Goal: Communication & Community: Share content

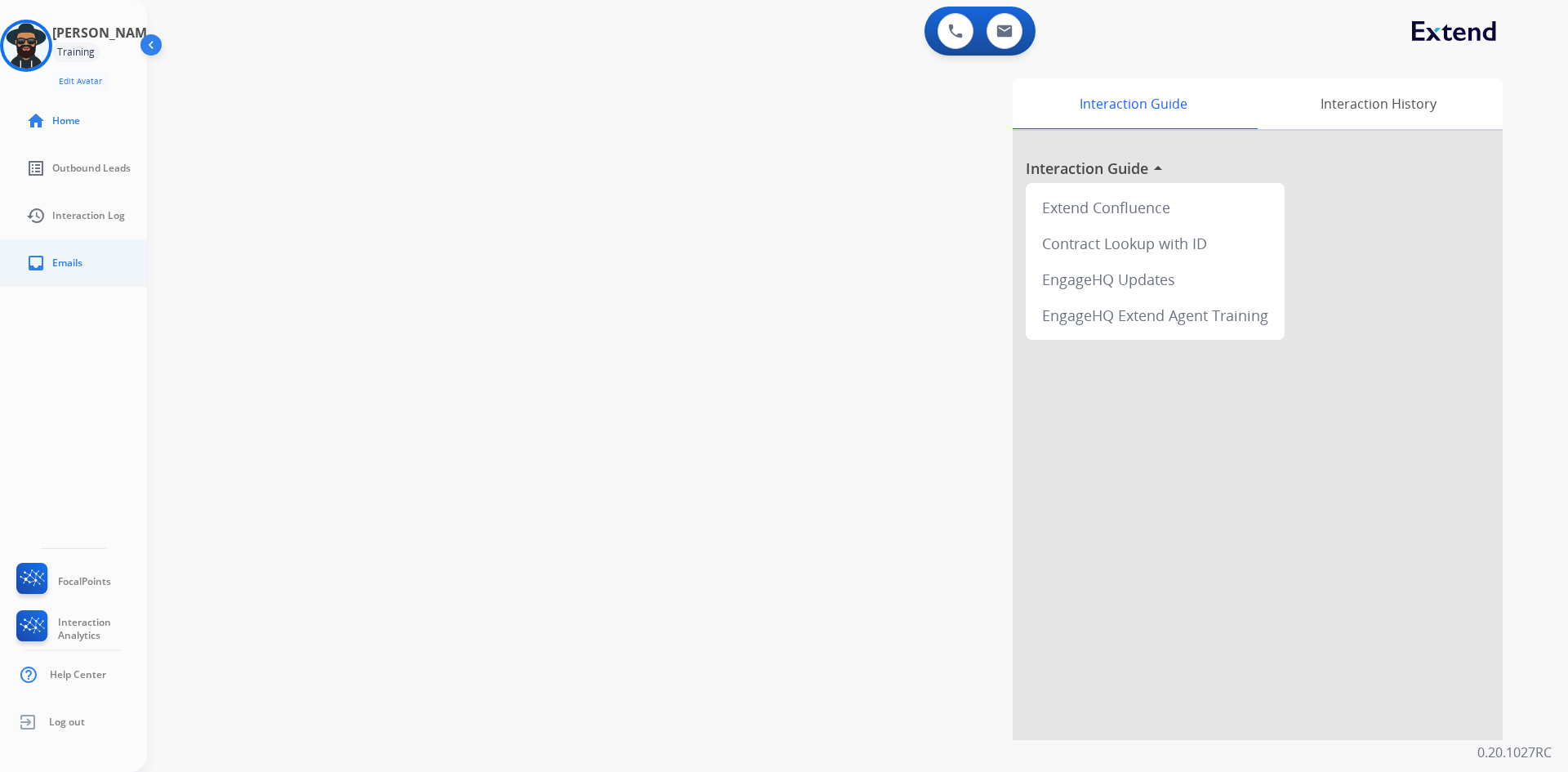
click at [94, 281] on link "inbox Emails" at bounding box center [87, 263] width 147 height 46
select select "**********"
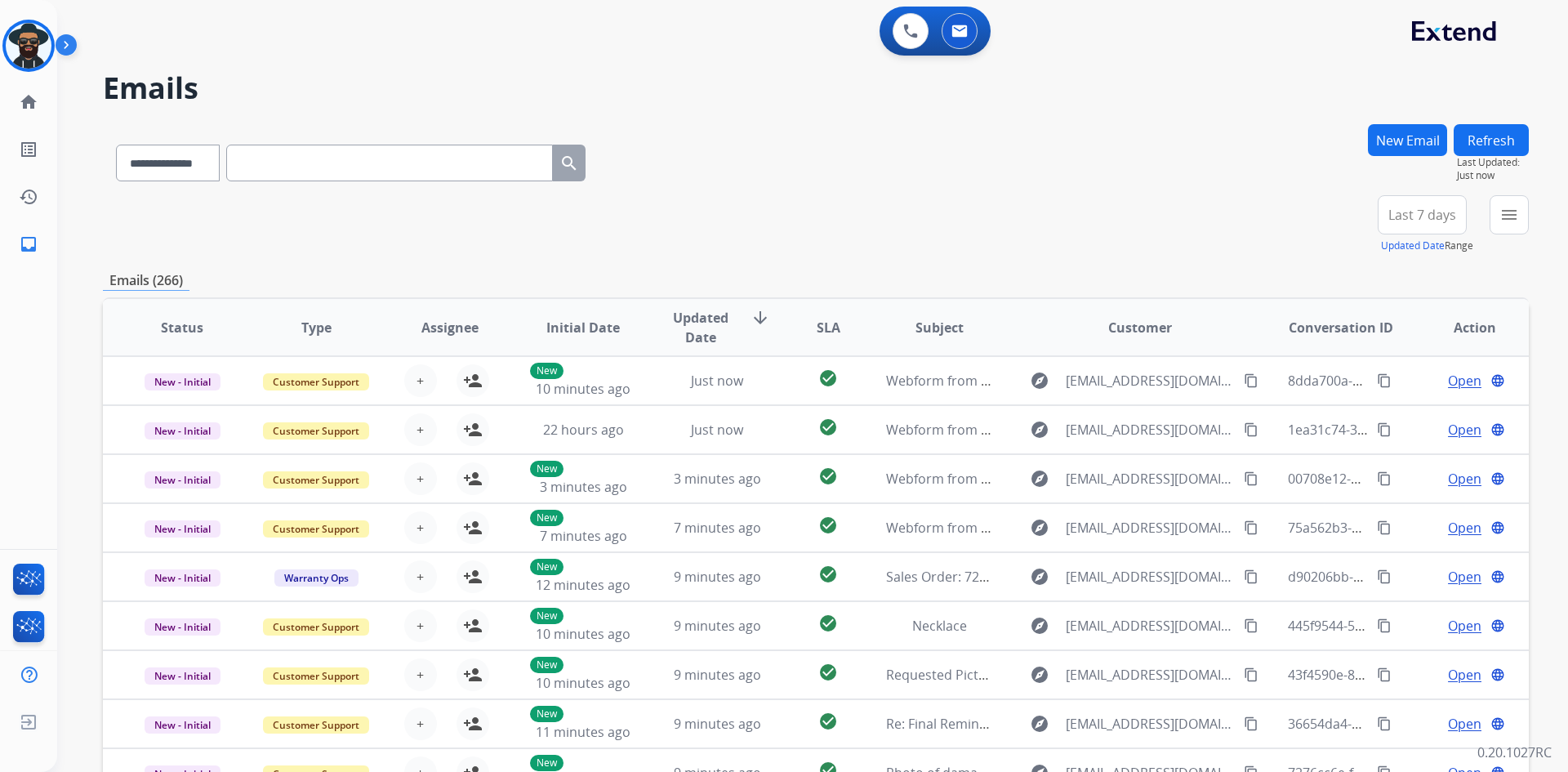
click at [1390, 137] on button "New Email" at bounding box center [1407, 140] width 79 height 32
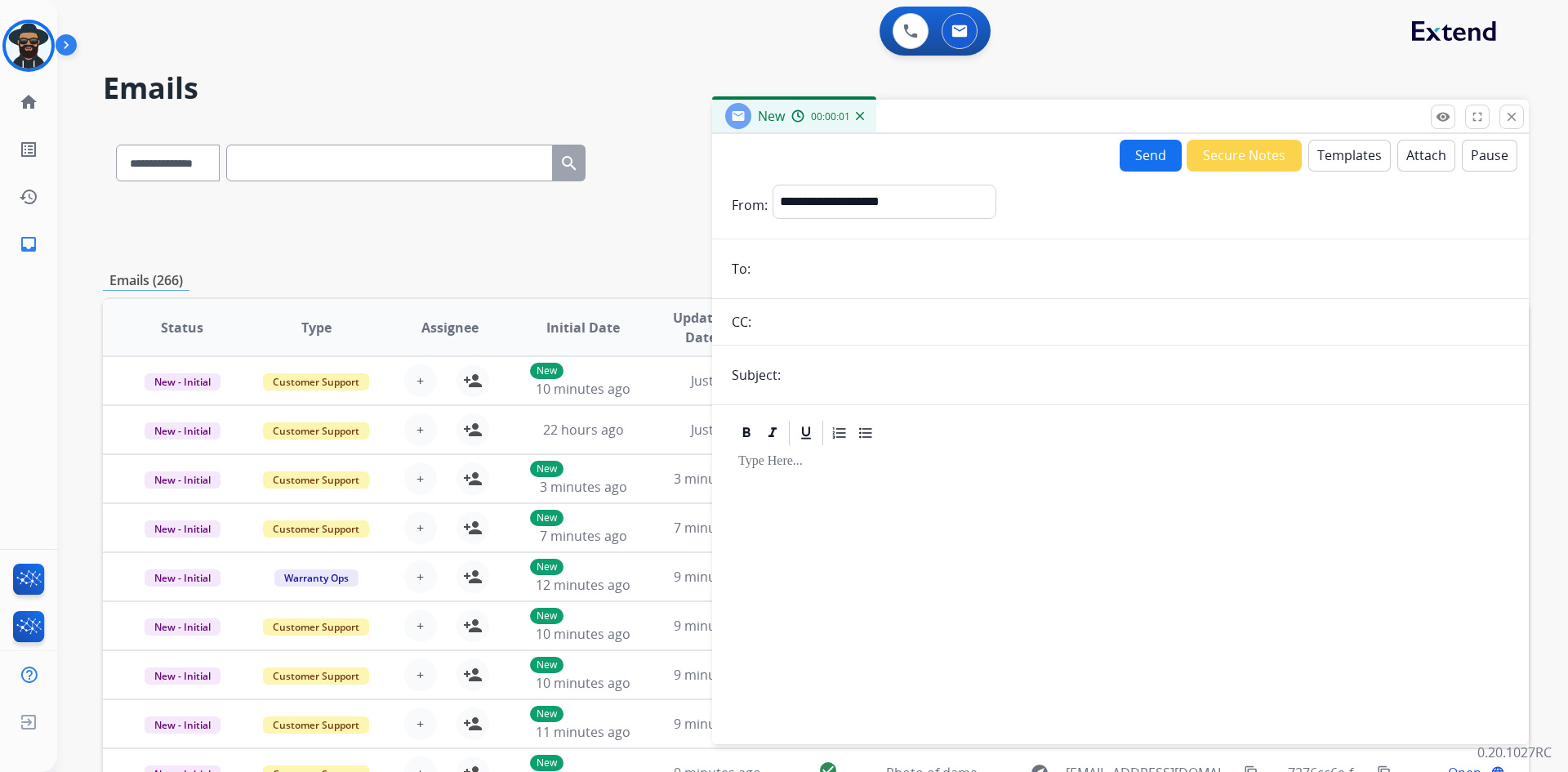
click at [1355, 160] on button "Templates" at bounding box center [1350, 155] width 83 height 32
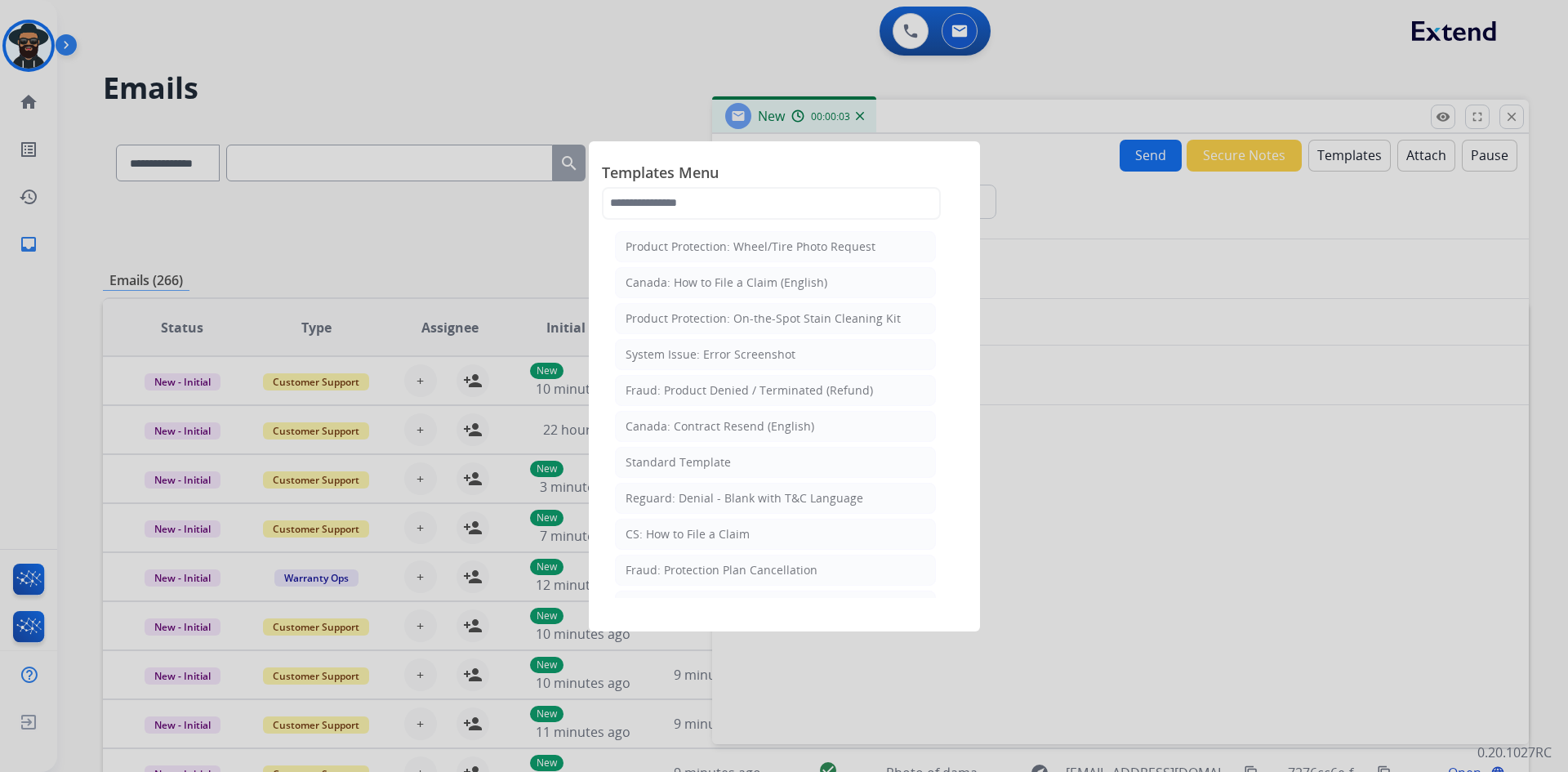
click at [785, 219] on div "Templates Menu Product Protection: Wheel/Tire Photo Request Canada: How to File…" at bounding box center [784, 190] width 365 height 72
click at [718, 202] on input "text" at bounding box center [771, 203] width 339 height 33
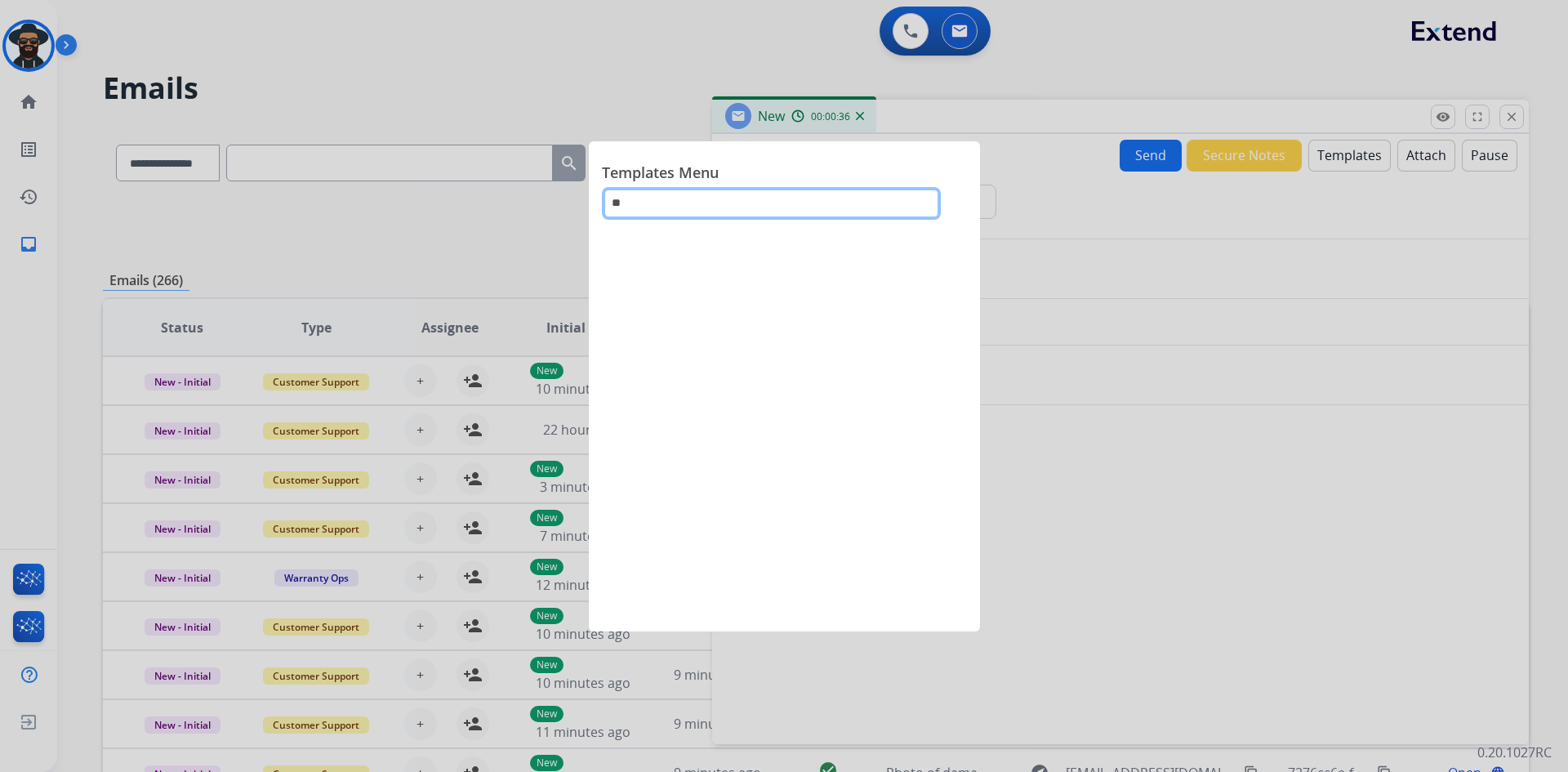
type input "*"
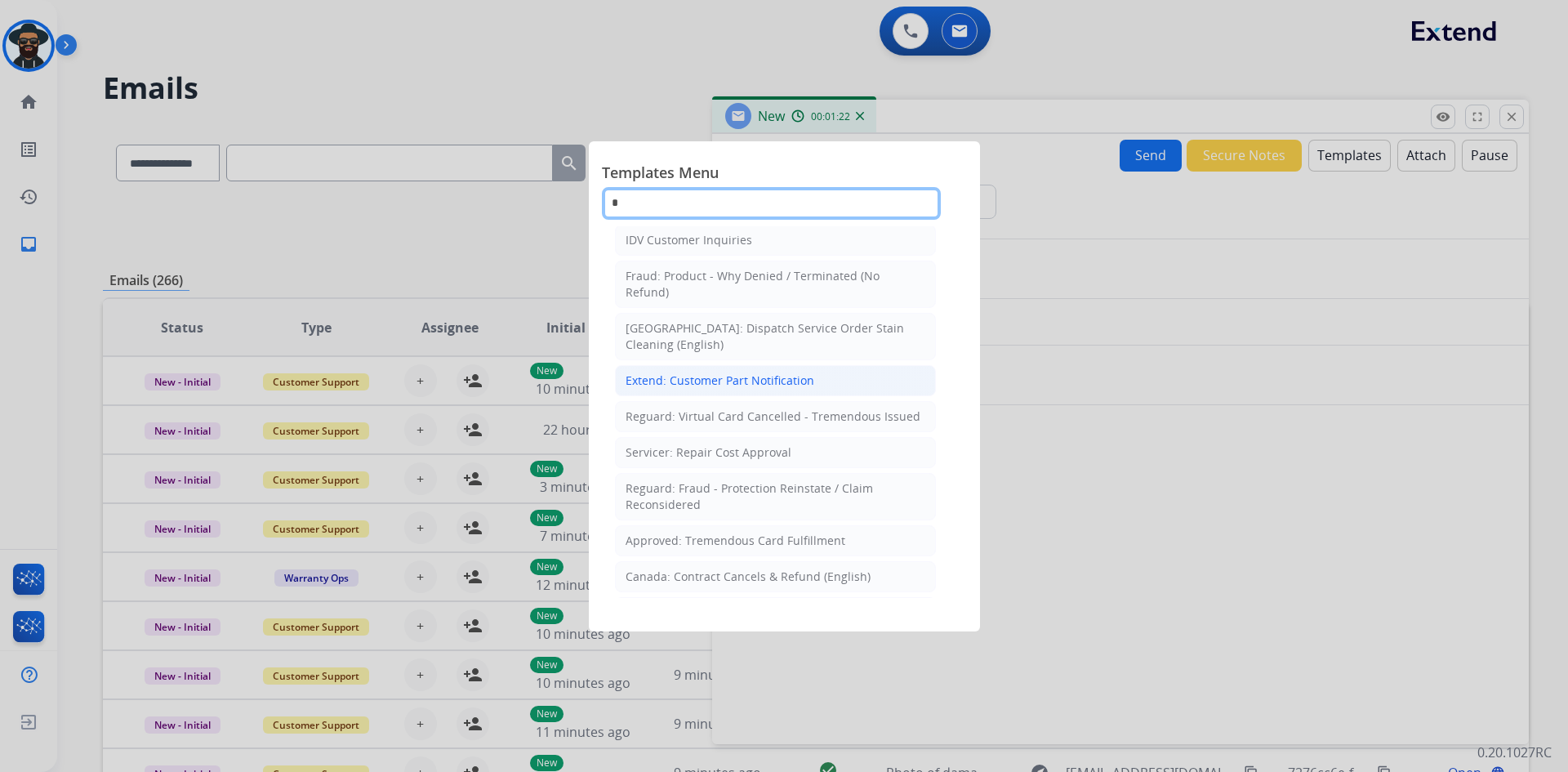
scroll to position [572, 0]
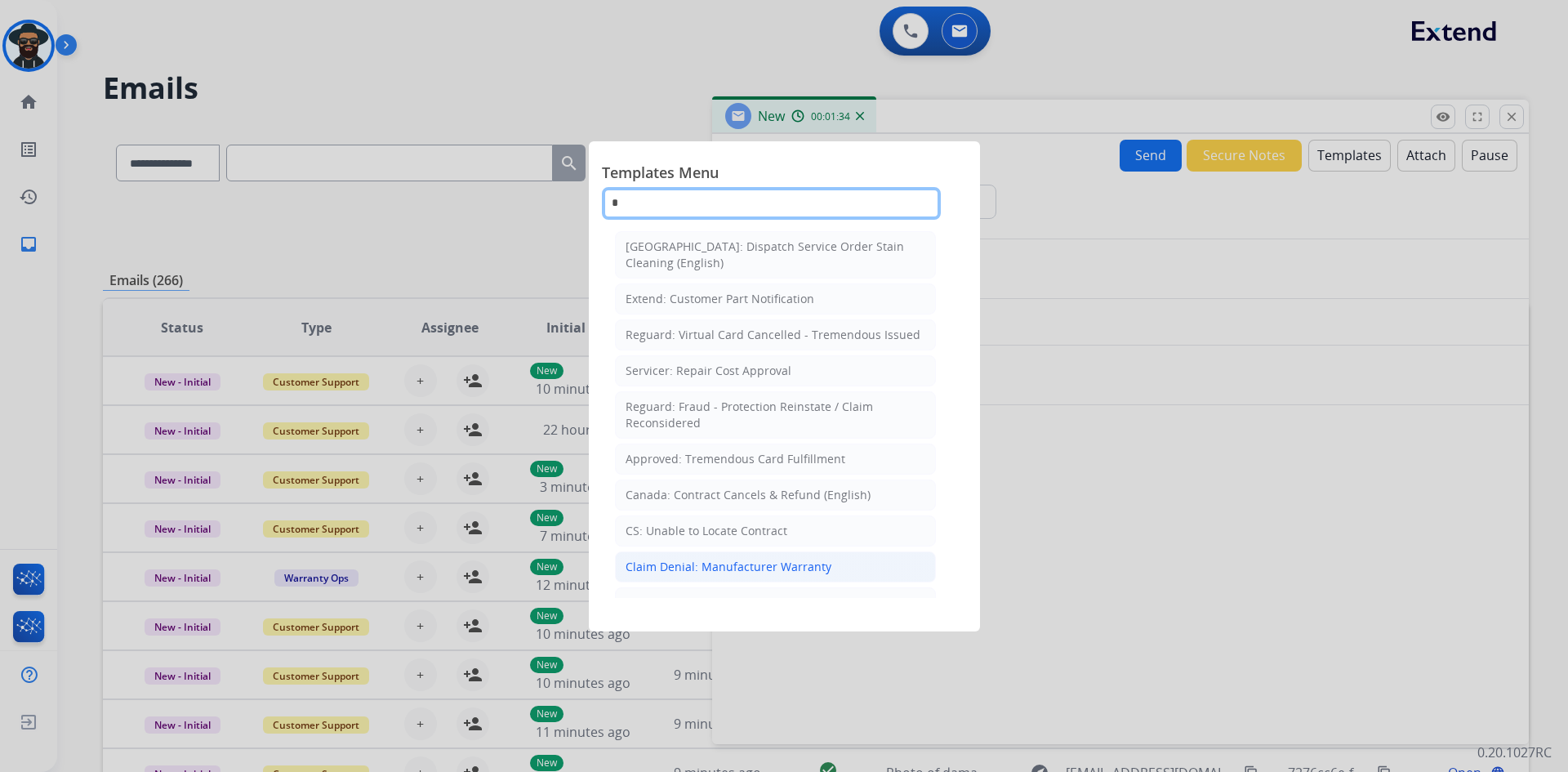
type input "*"
click at [665, 558] on div "Claim Denial: Manufacturer Warranty" at bounding box center [729, 566] width 206 height 16
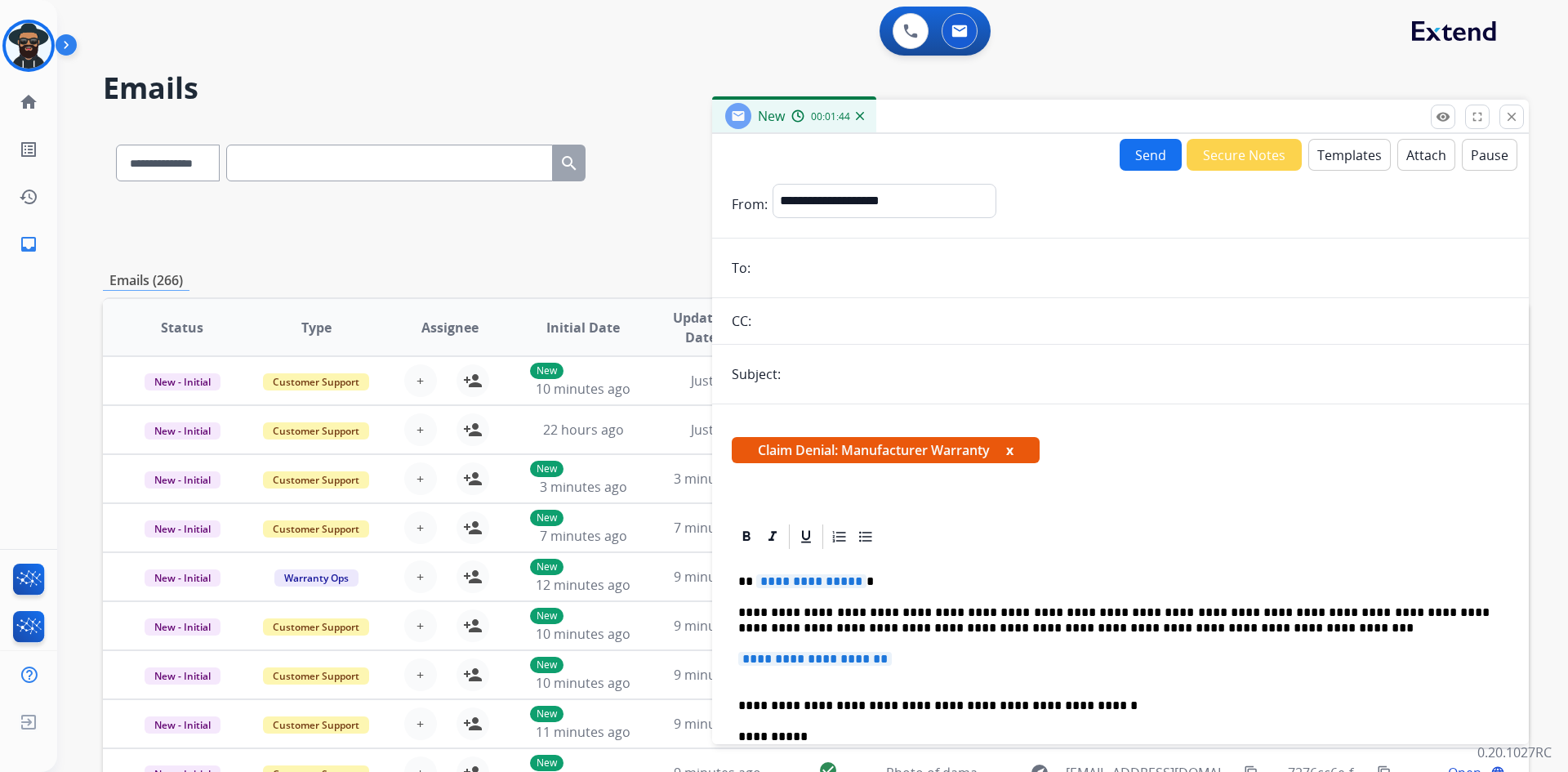
click at [1330, 153] on button "Templates" at bounding box center [1350, 154] width 83 height 32
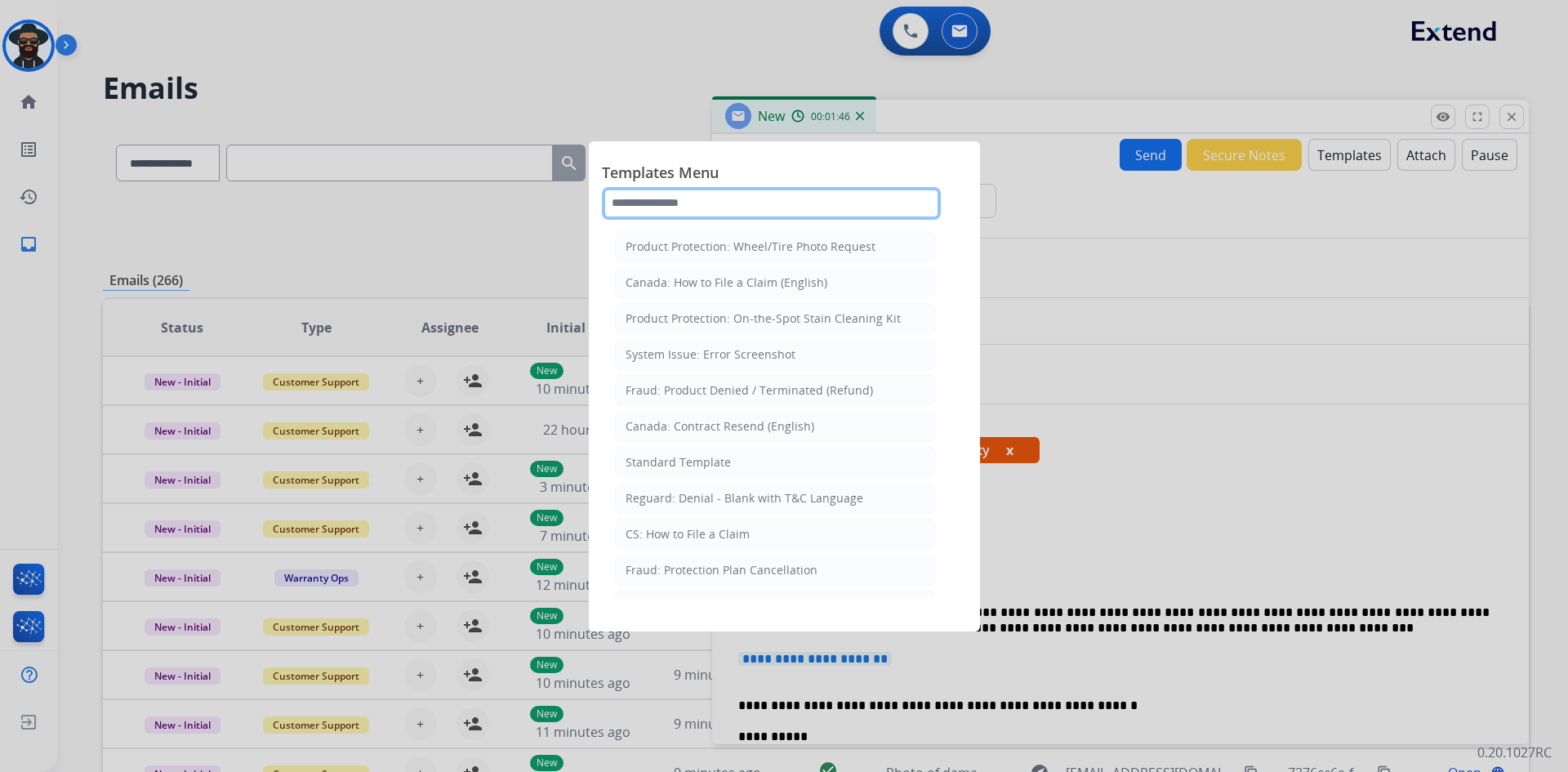
click at [709, 199] on input "text" at bounding box center [771, 203] width 339 height 33
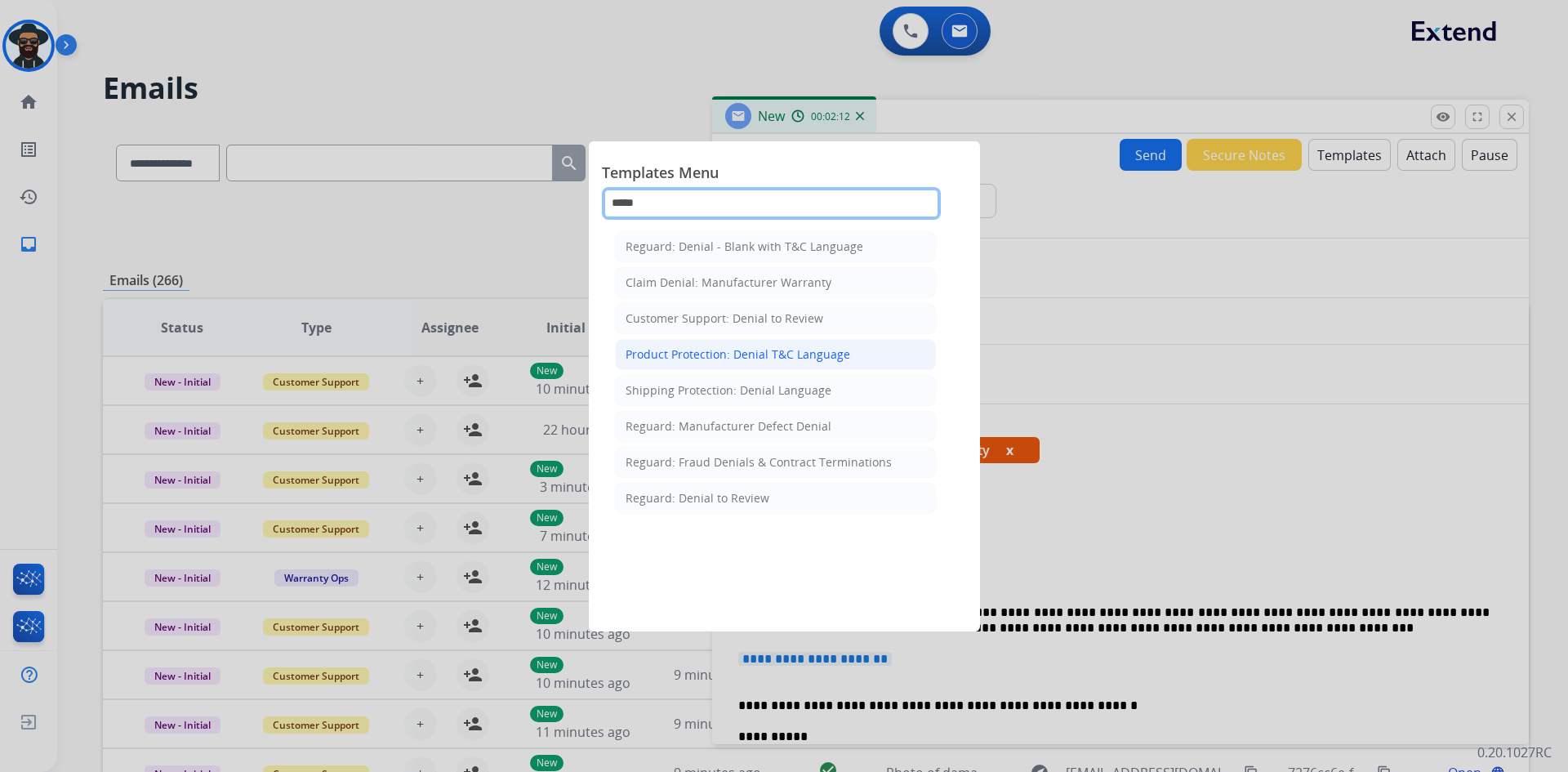
type input "*****"
click at [774, 358] on div "Product Protection: Denial T&C Language" at bounding box center [737, 354] width 224 height 16
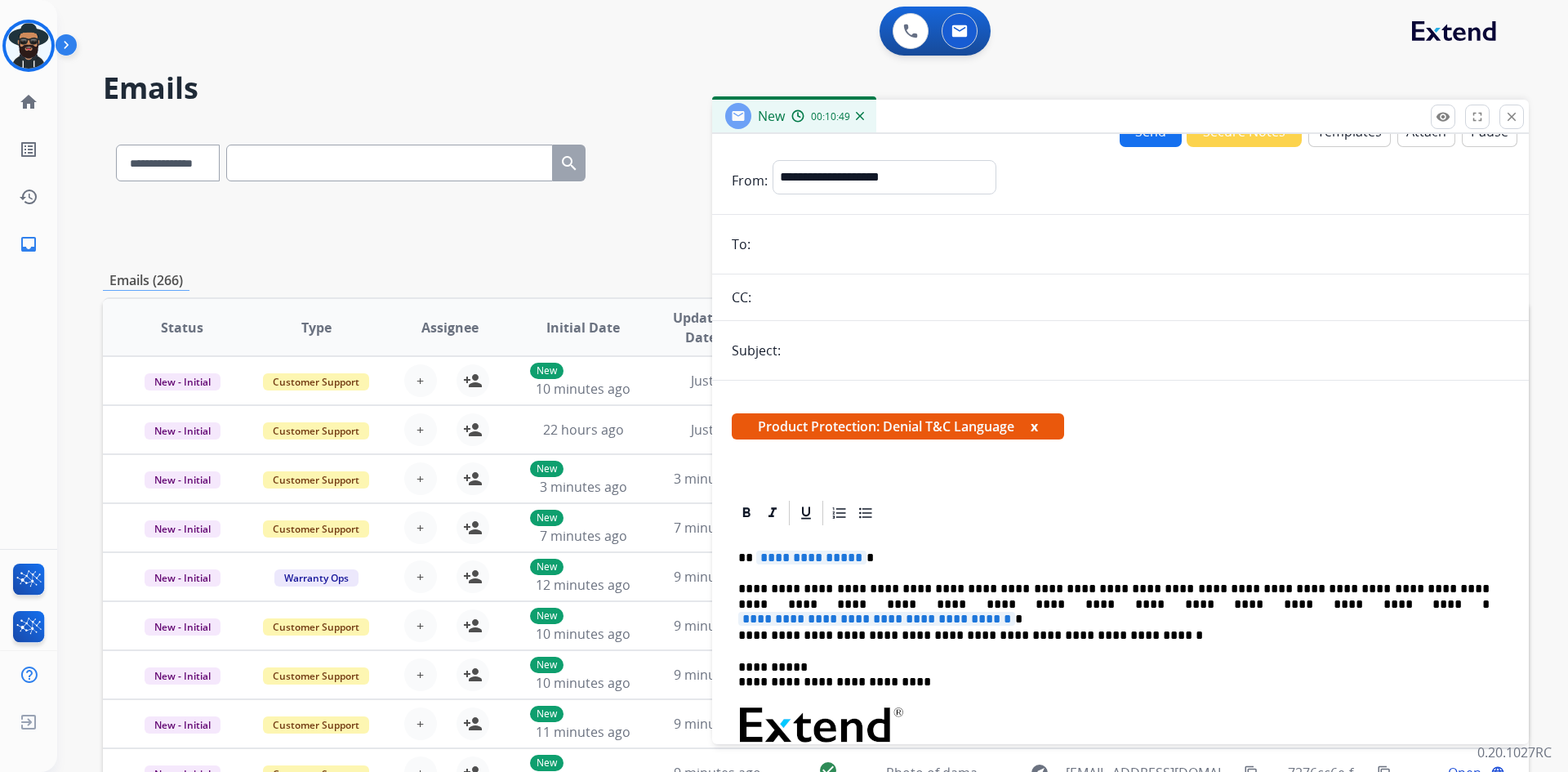
scroll to position [0, 0]
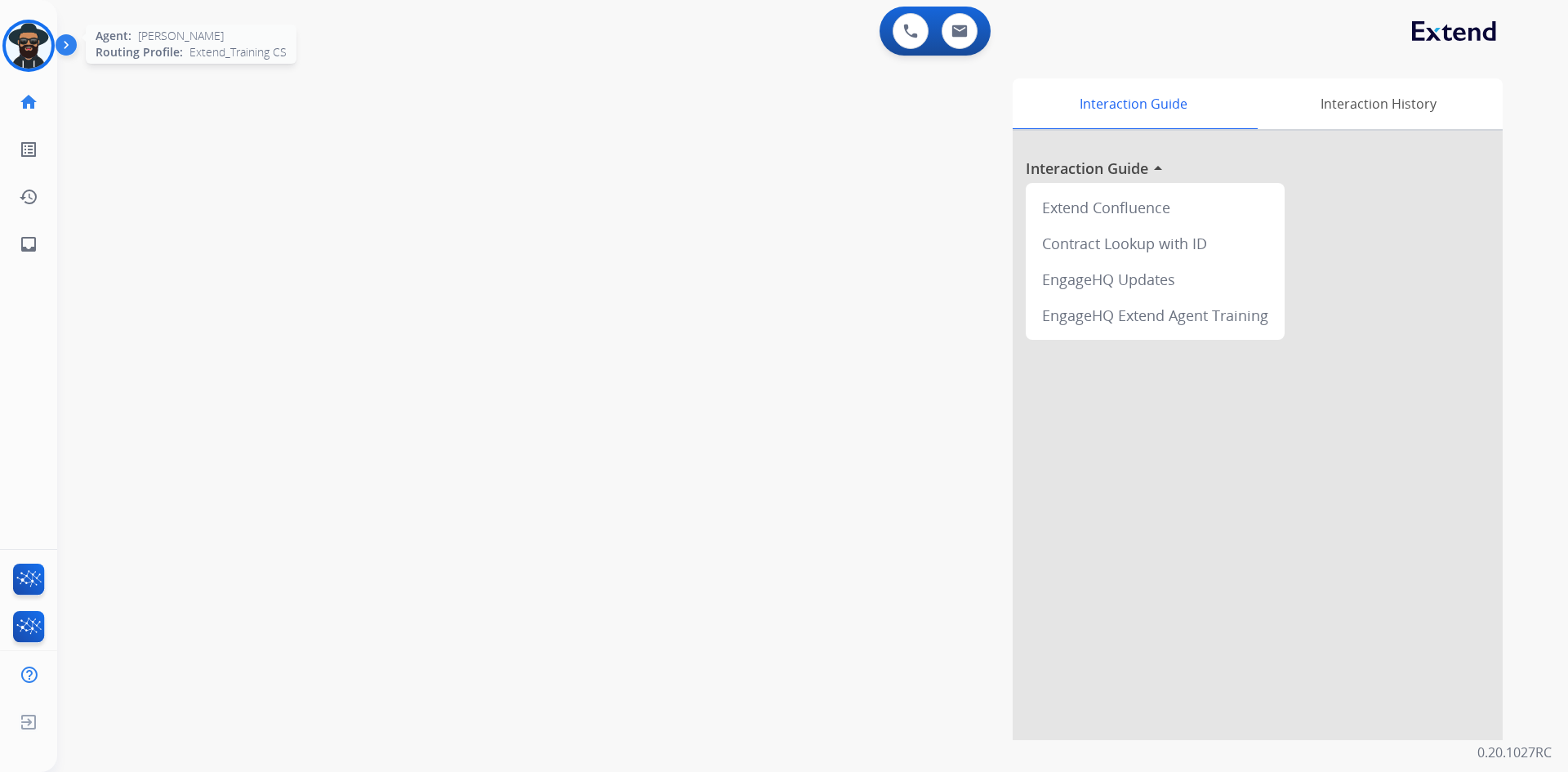
click at [25, 46] on img at bounding box center [29, 46] width 46 height 46
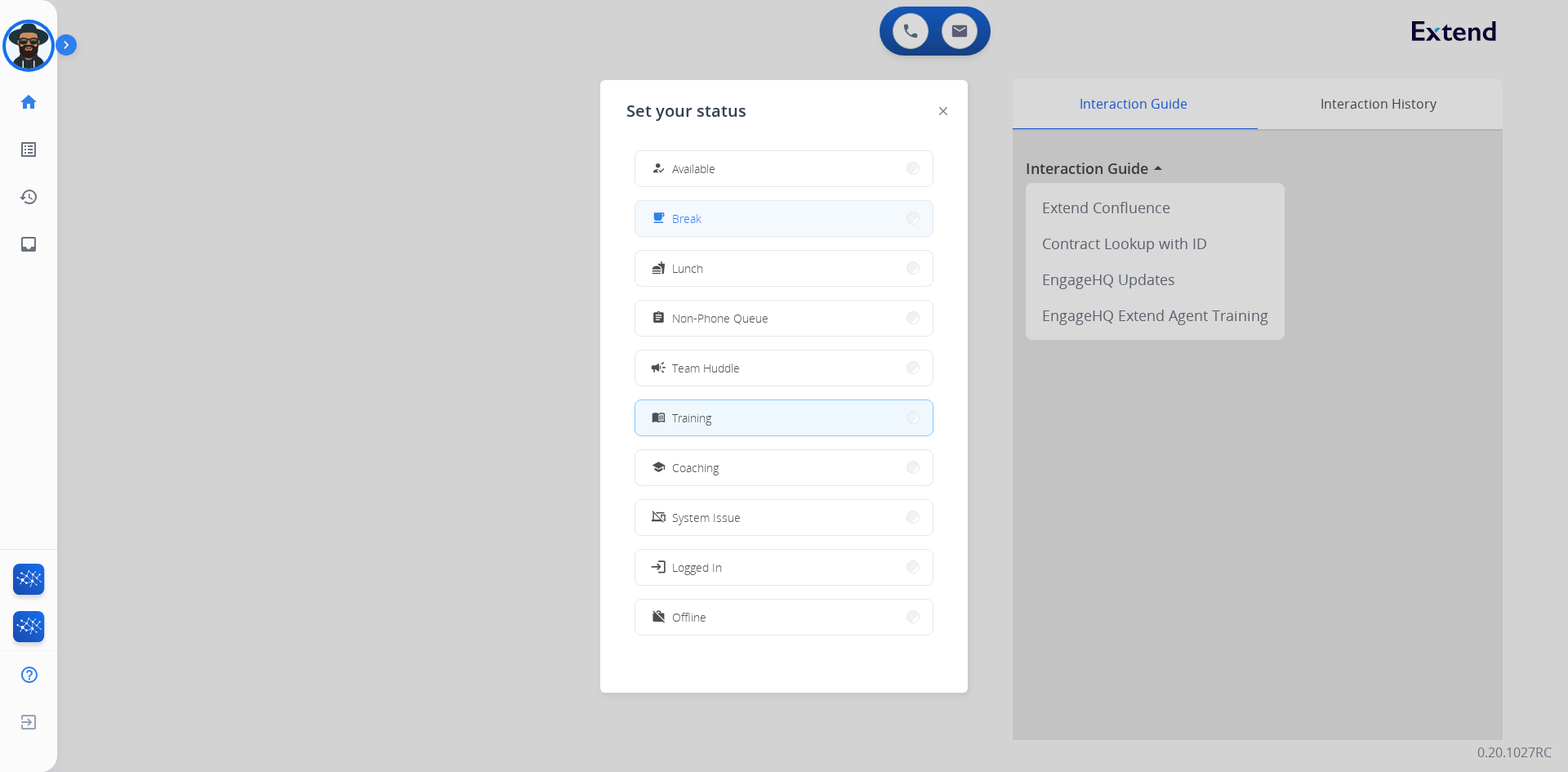
click at [733, 219] on button "free_breakfast Break" at bounding box center [784, 219] width 297 height 35
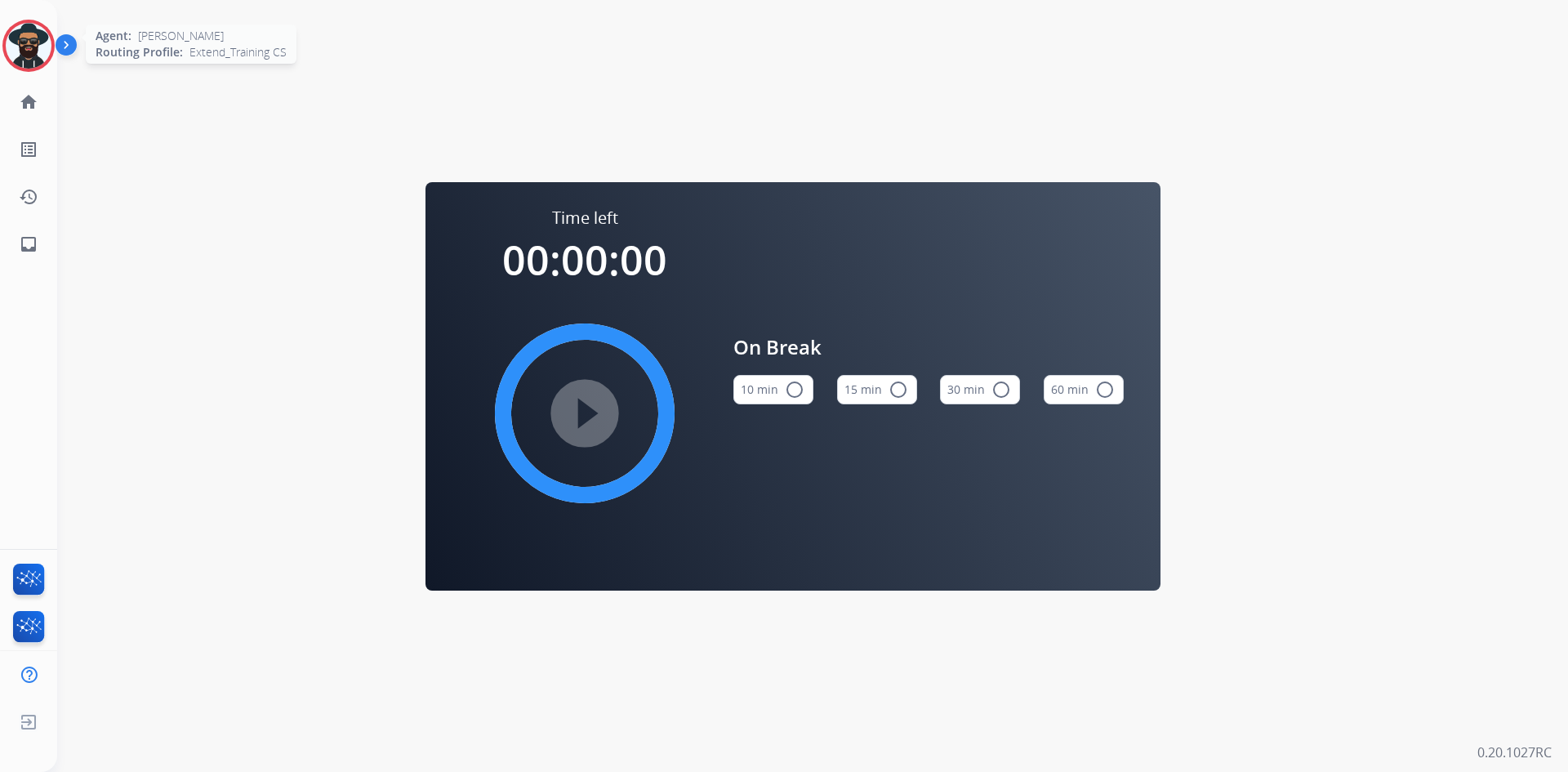
click at [39, 53] on img at bounding box center [29, 46] width 46 height 46
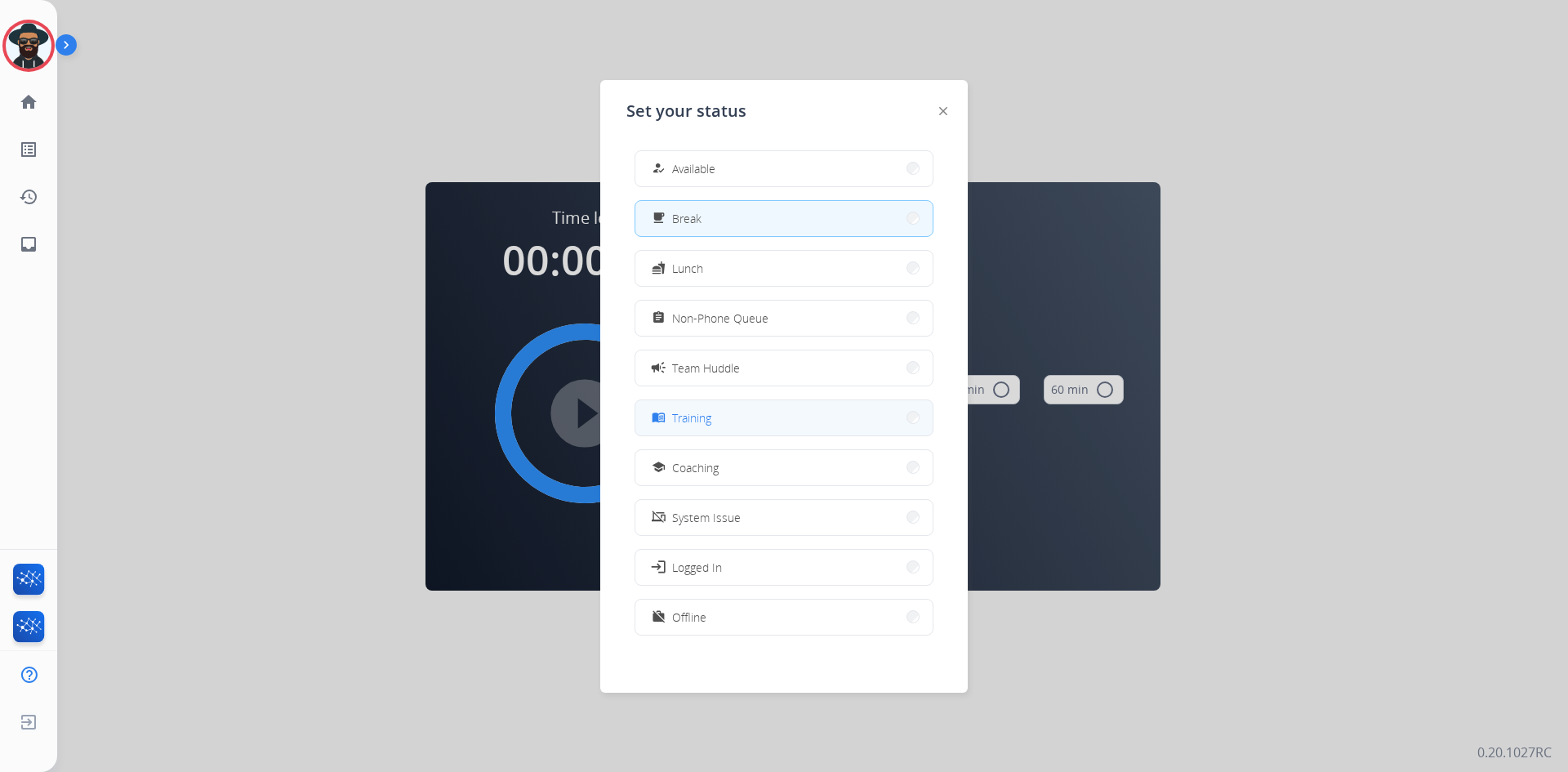
click at [693, 415] on span "Training" at bounding box center [691, 418] width 39 height 17
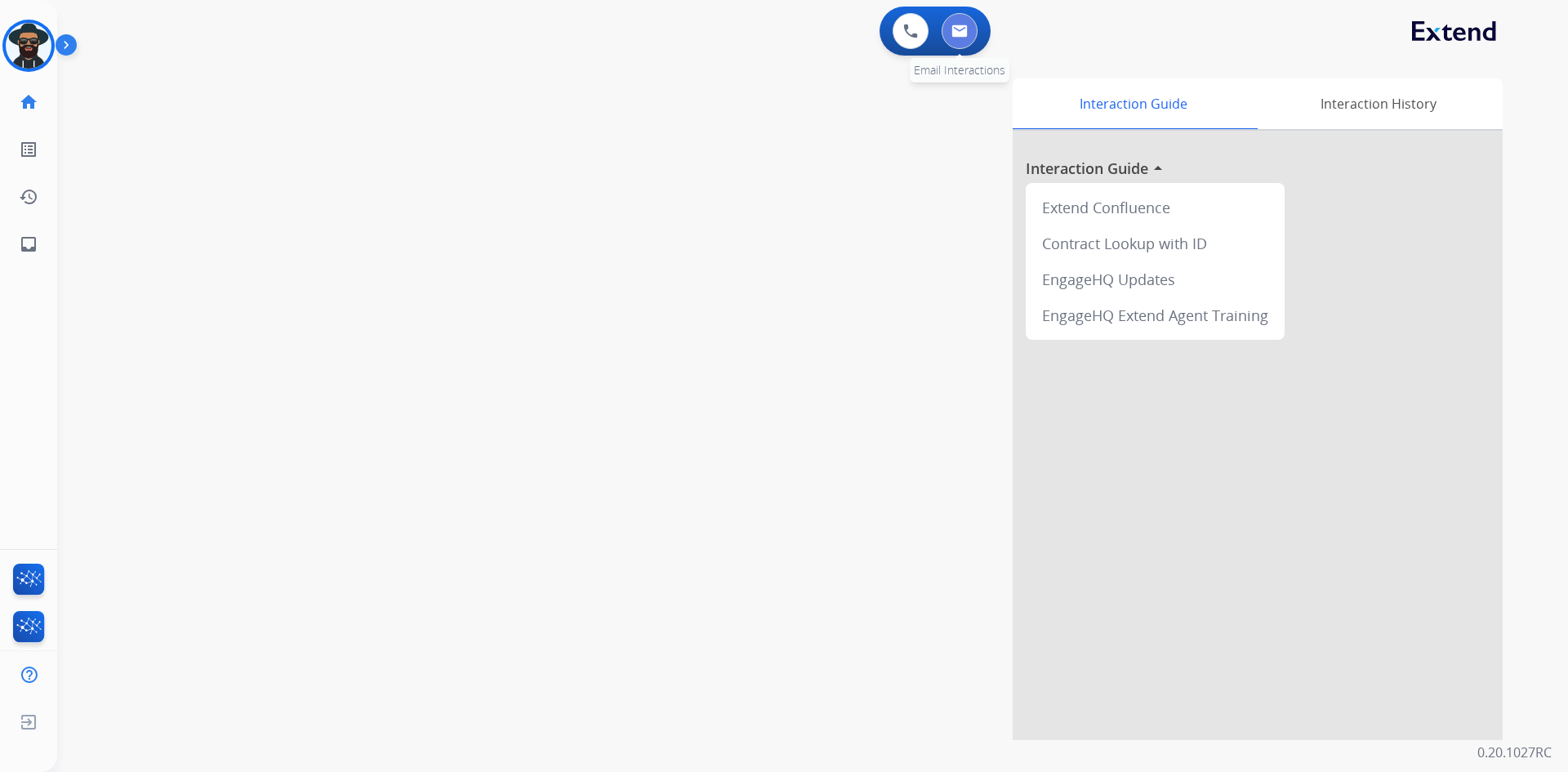
click at [969, 30] on button at bounding box center [959, 31] width 36 height 36
select select "**********"
